Goal: Task Accomplishment & Management: Manage account settings

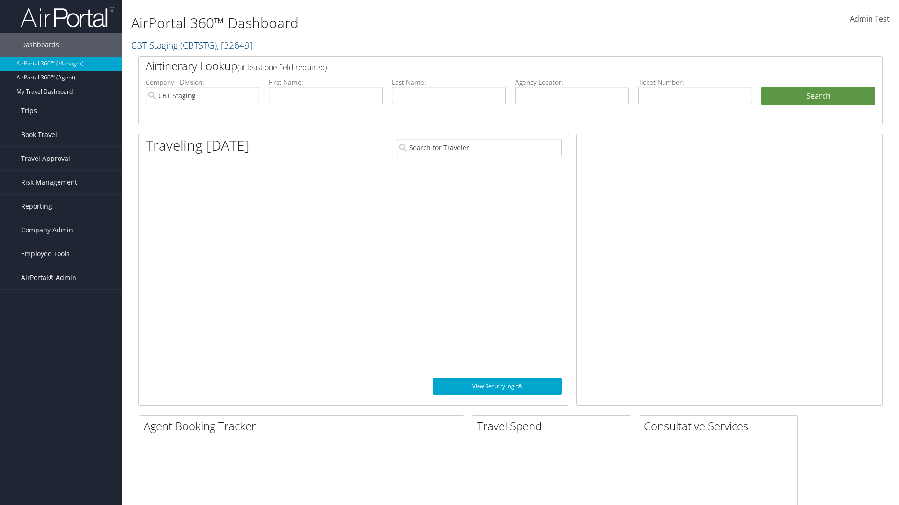
click at [61, 278] on span "AirPortal® Admin" at bounding box center [48, 277] width 55 height 23
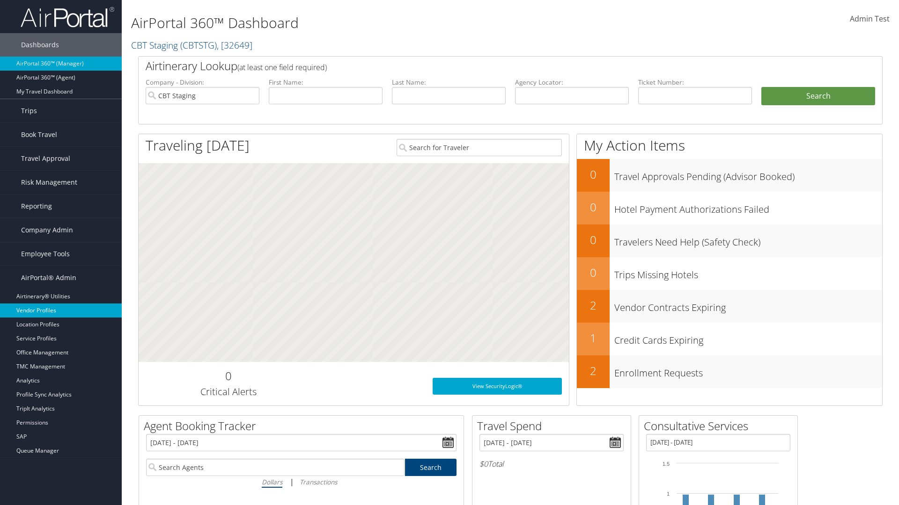
click at [61, 311] on link "Vendor Profiles" at bounding box center [61, 311] width 122 height 14
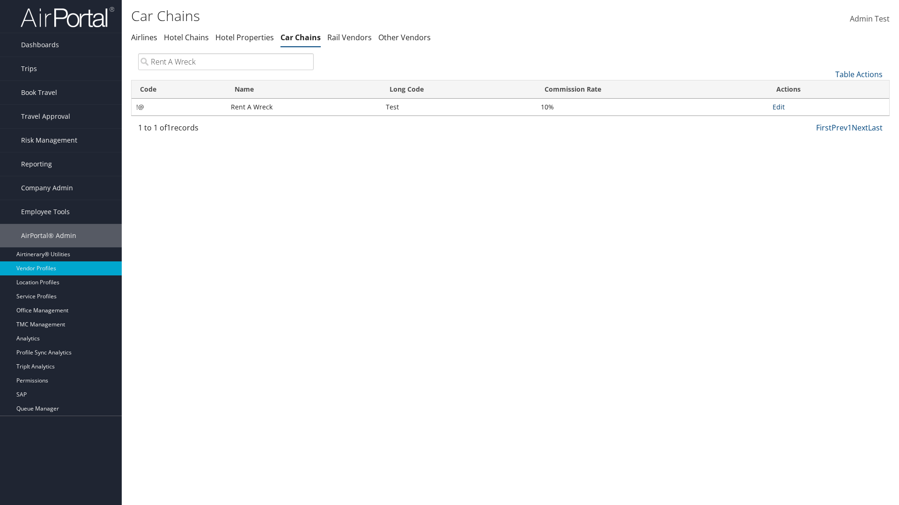
type input "Rent A Wreck"
click at [778, 107] on link "Edit" at bounding box center [778, 106] width 12 height 9
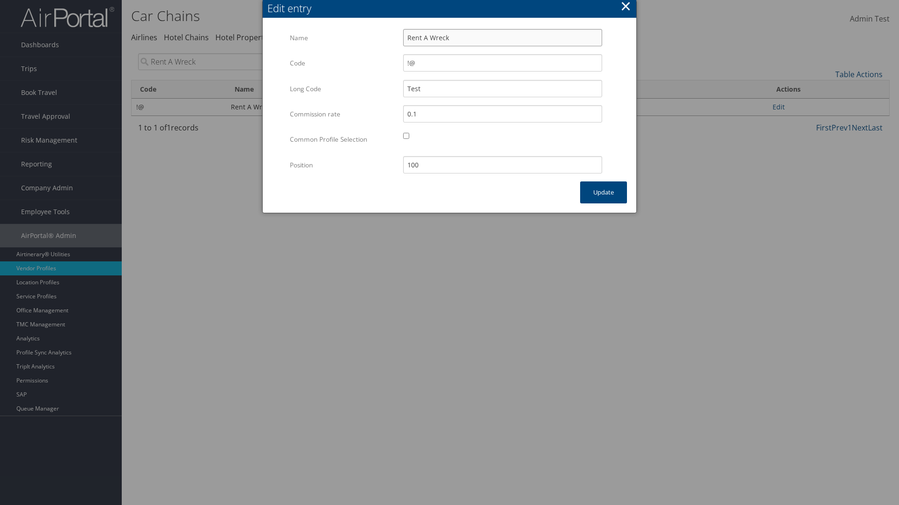
click at [502, 37] on input "Rent A Wreck" at bounding box center [502, 37] width 199 height 17
type input "Rent A Wreck"
click at [502, 88] on input "Test" at bounding box center [502, 88] width 199 height 17
type input "Test"
click at [603, 192] on button "Update" at bounding box center [603, 193] width 47 height 22
